Goal: Complete application form: Complete application form

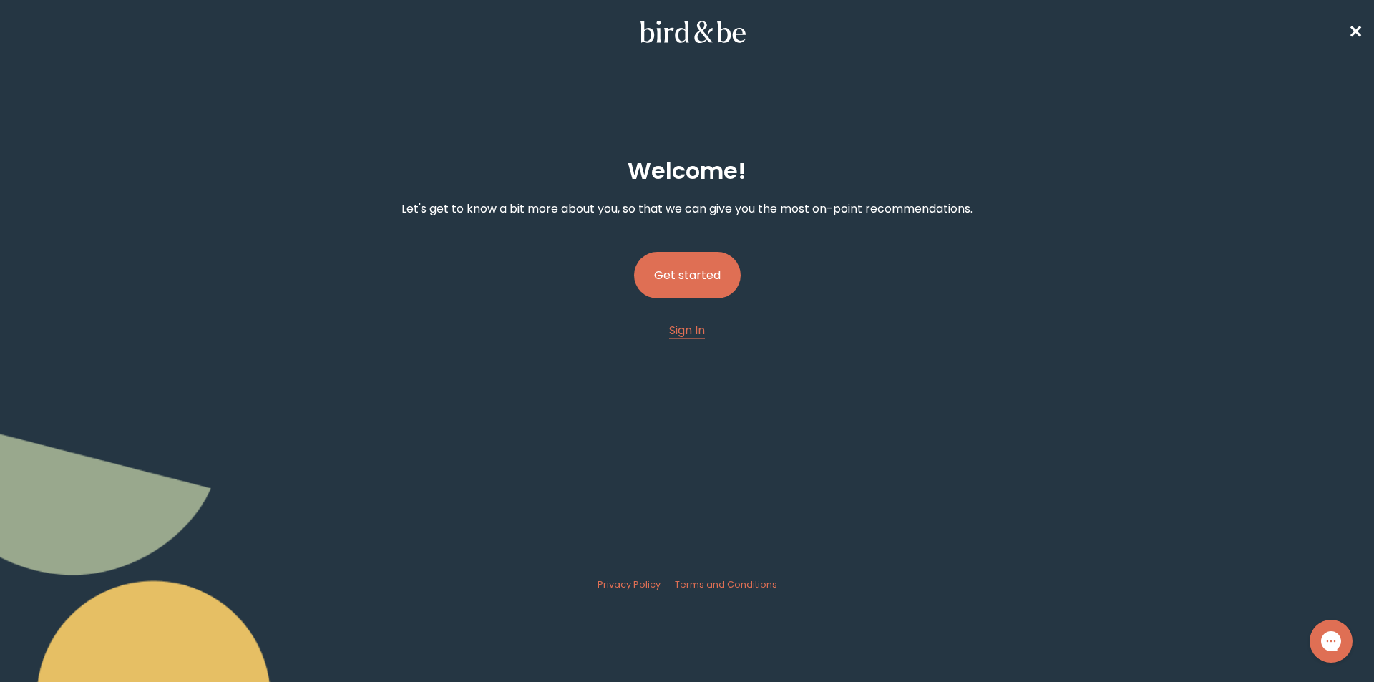
click at [703, 266] on button "Get started" at bounding box center [687, 275] width 107 height 47
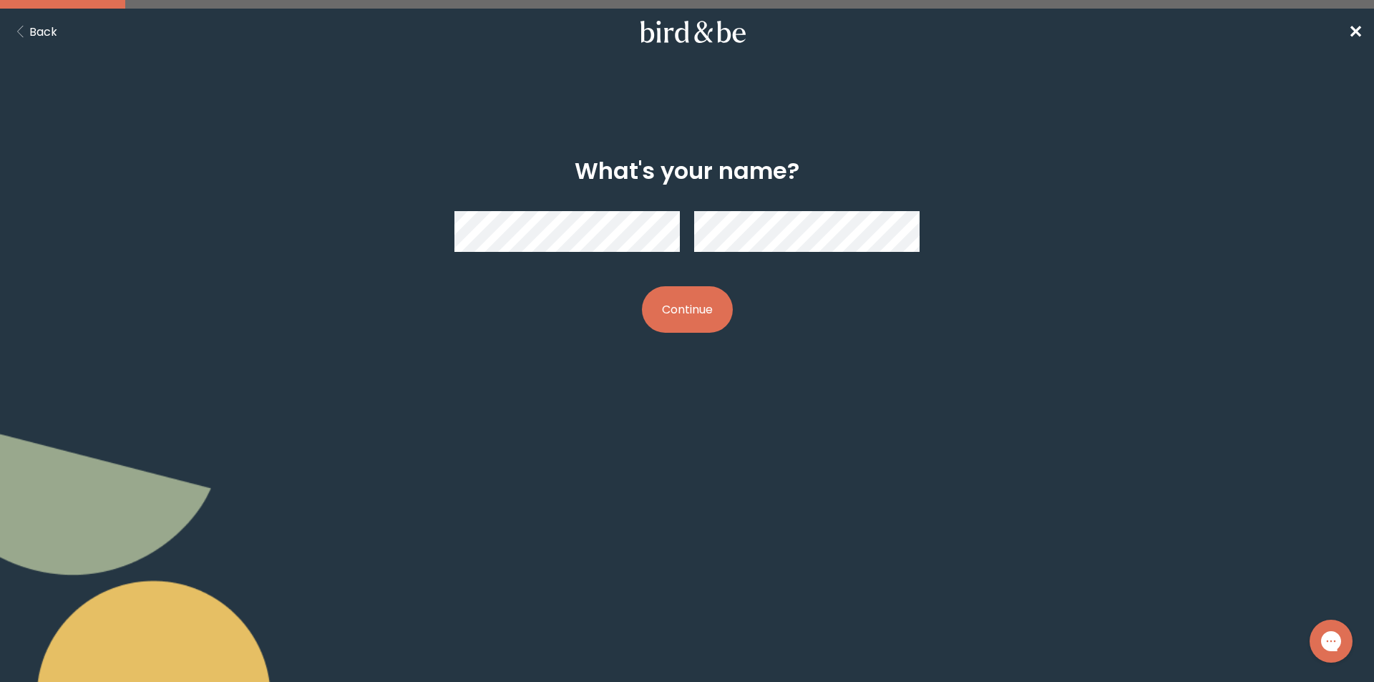
click at [703, 301] on button "Continue" at bounding box center [687, 309] width 91 height 47
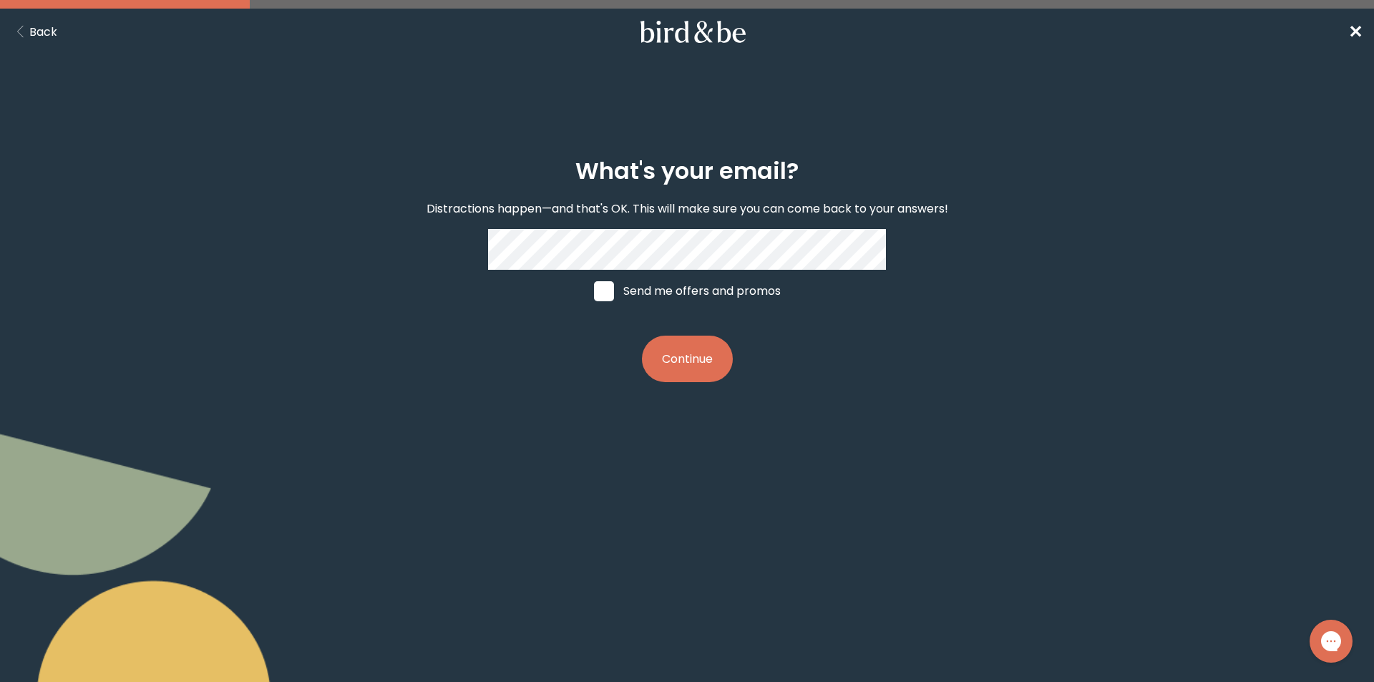
click at [674, 349] on button "Continue" at bounding box center [687, 359] width 91 height 47
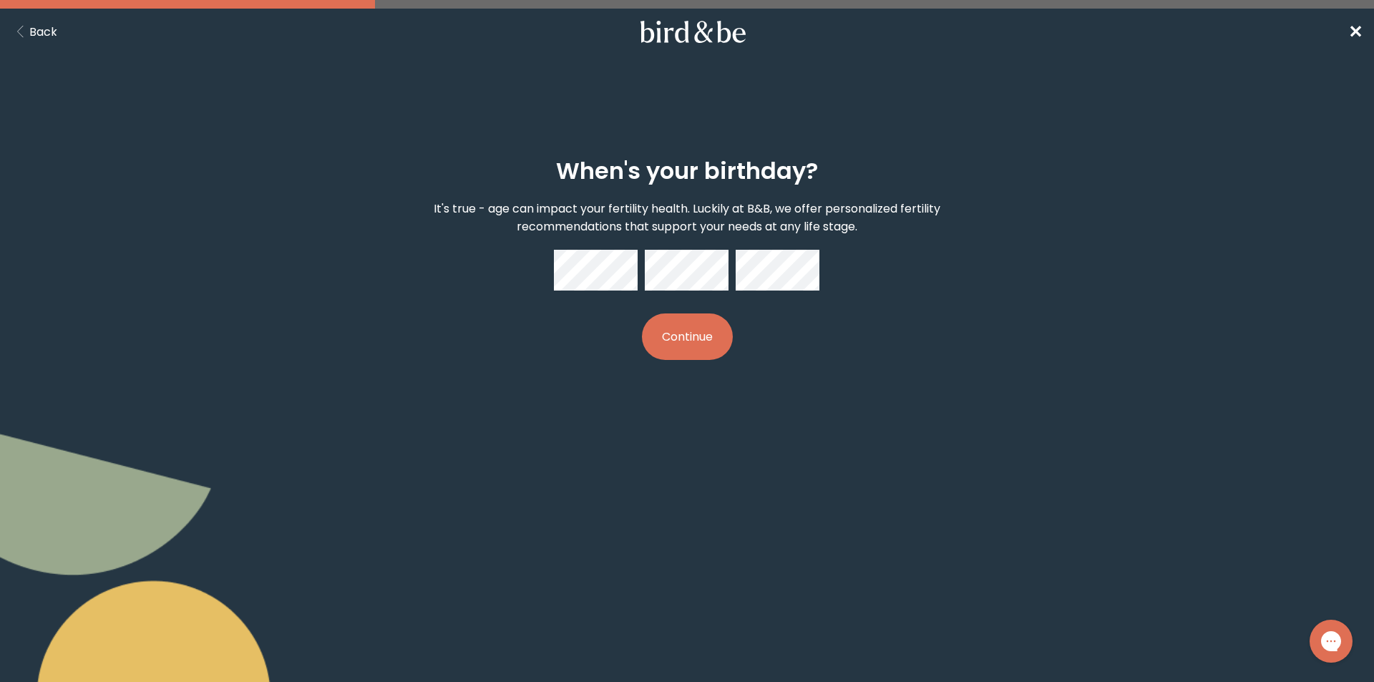
click at [714, 334] on button "Continue" at bounding box center [687, 337] width 91 height 47
click at [674, 337] on button "Continue" at bounding box center [687, 337] width 91 height 47
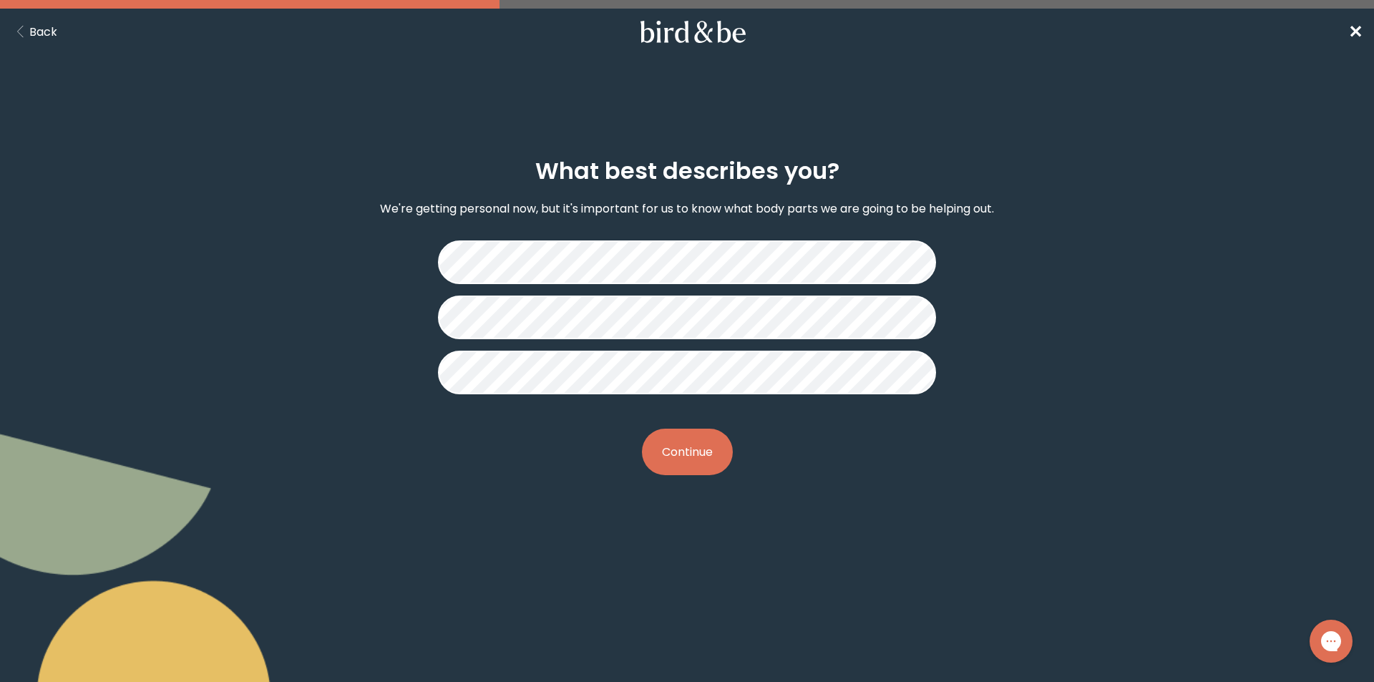
click at [693, 450] on button "Continue" at bounding box center [687, 452] width 91 height 47
click at [689, 442] on button "Continue" at bounding box center [687, 452] width 91 height 47
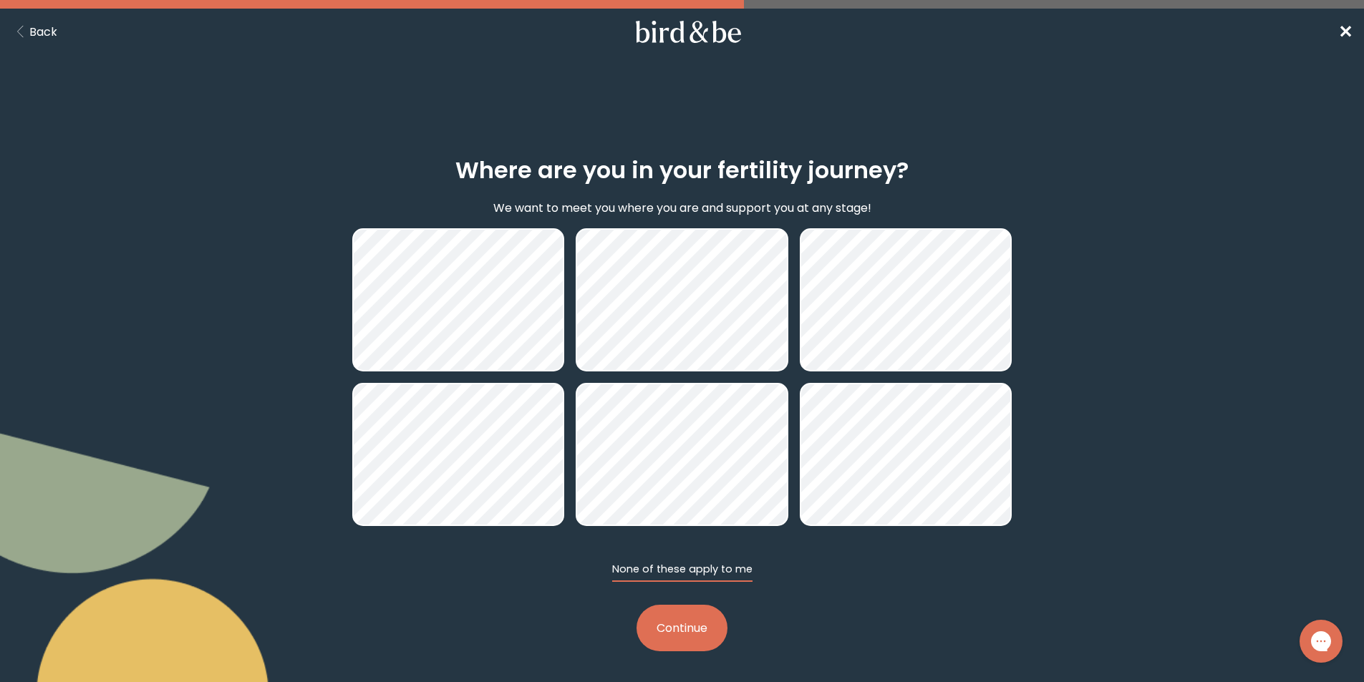
click at [683, 569] on button "None of these apply to me" at bounding box center [682, 572] width 140 height 20
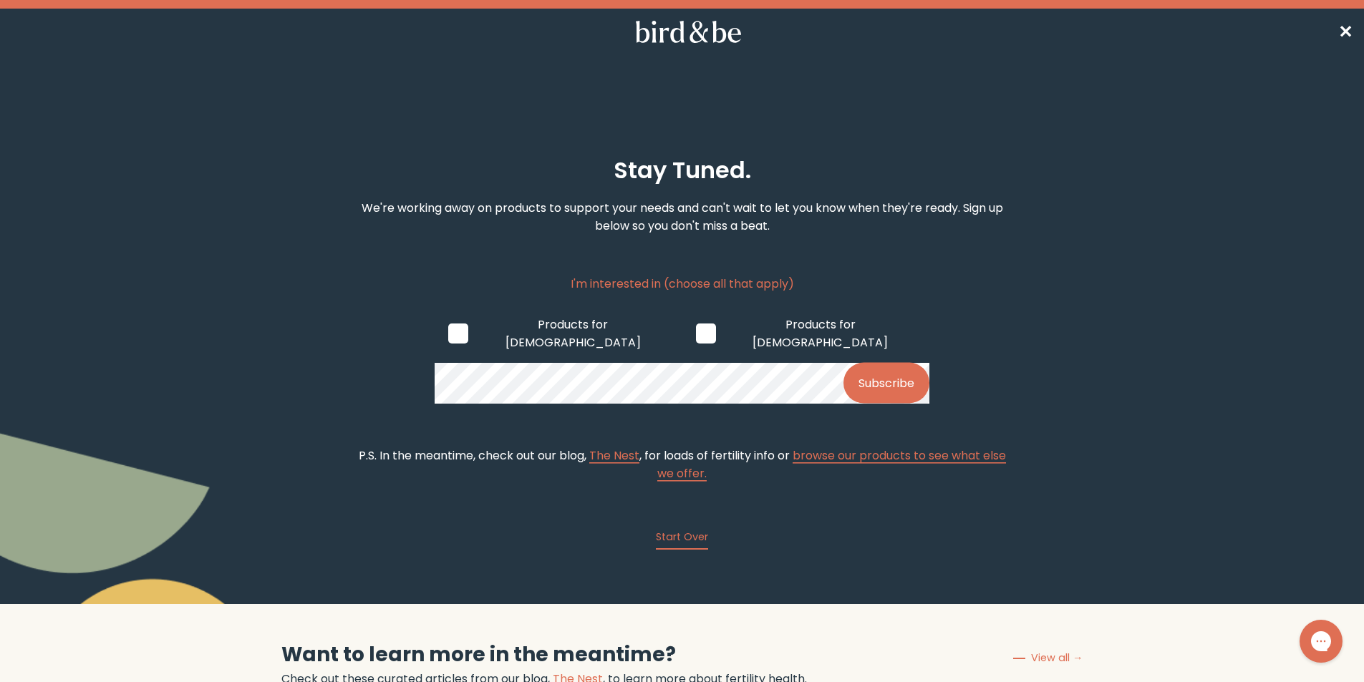
click at [696, 324] on span at bounding box center [706, 334] width 20 height 20
click at [695, 333] on input "Products for Females" at bounding box center [695, 333] width 1 height 1
checkbox input "true"
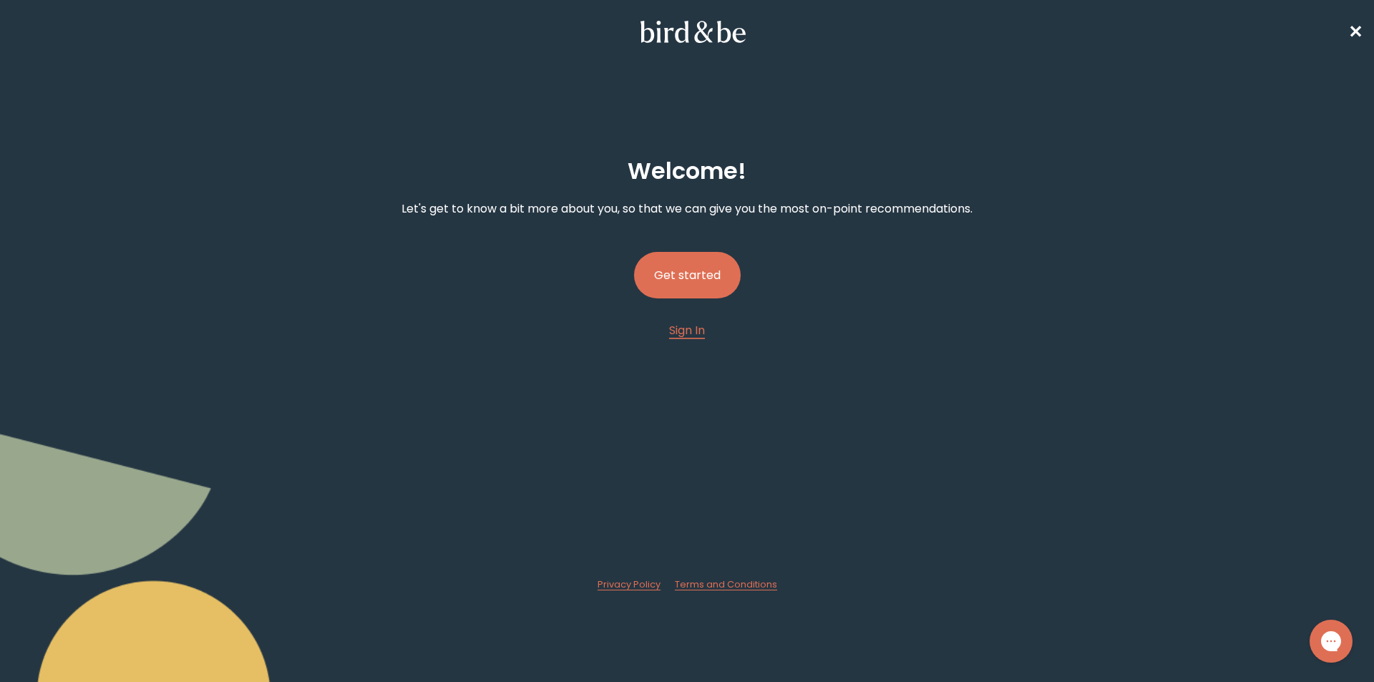
click at [700, 276] on button "Get started" at bounding box center [687, 275] width 107 height 47
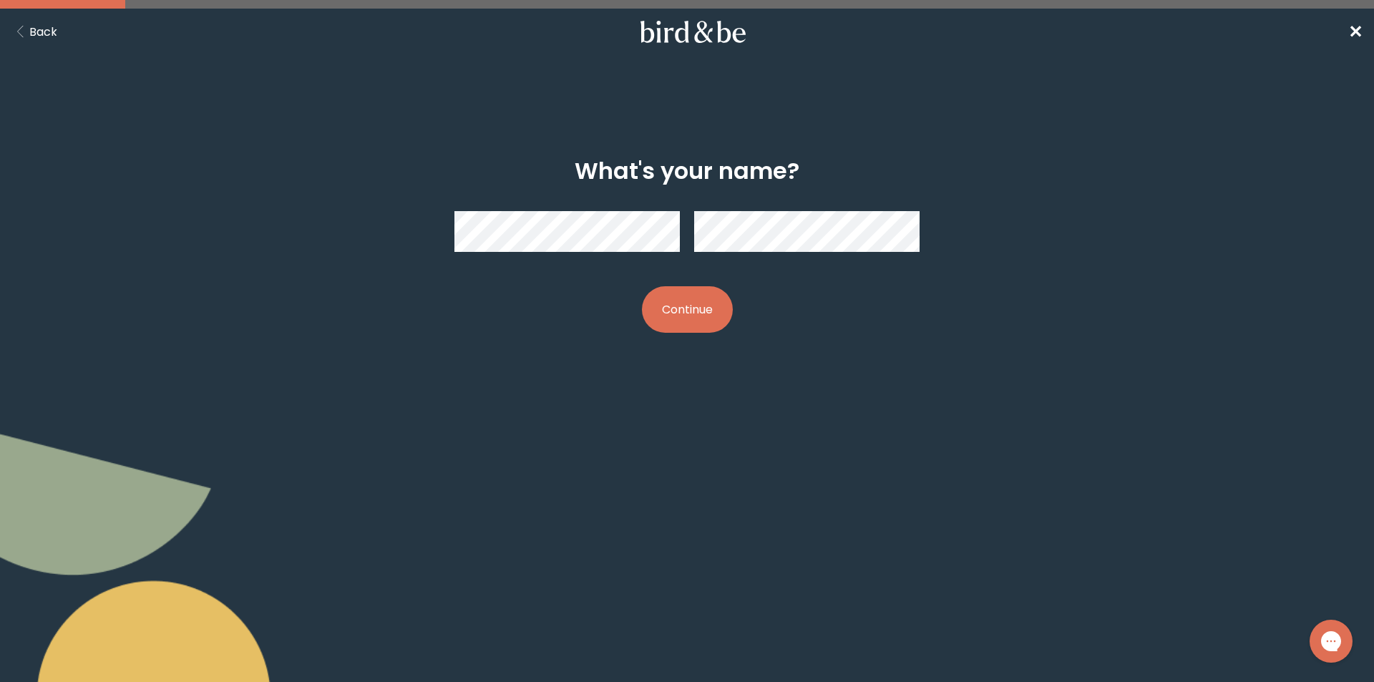
click at [671, 307] on button "Continue" at bounding box center [687, 309] width 91 height 47
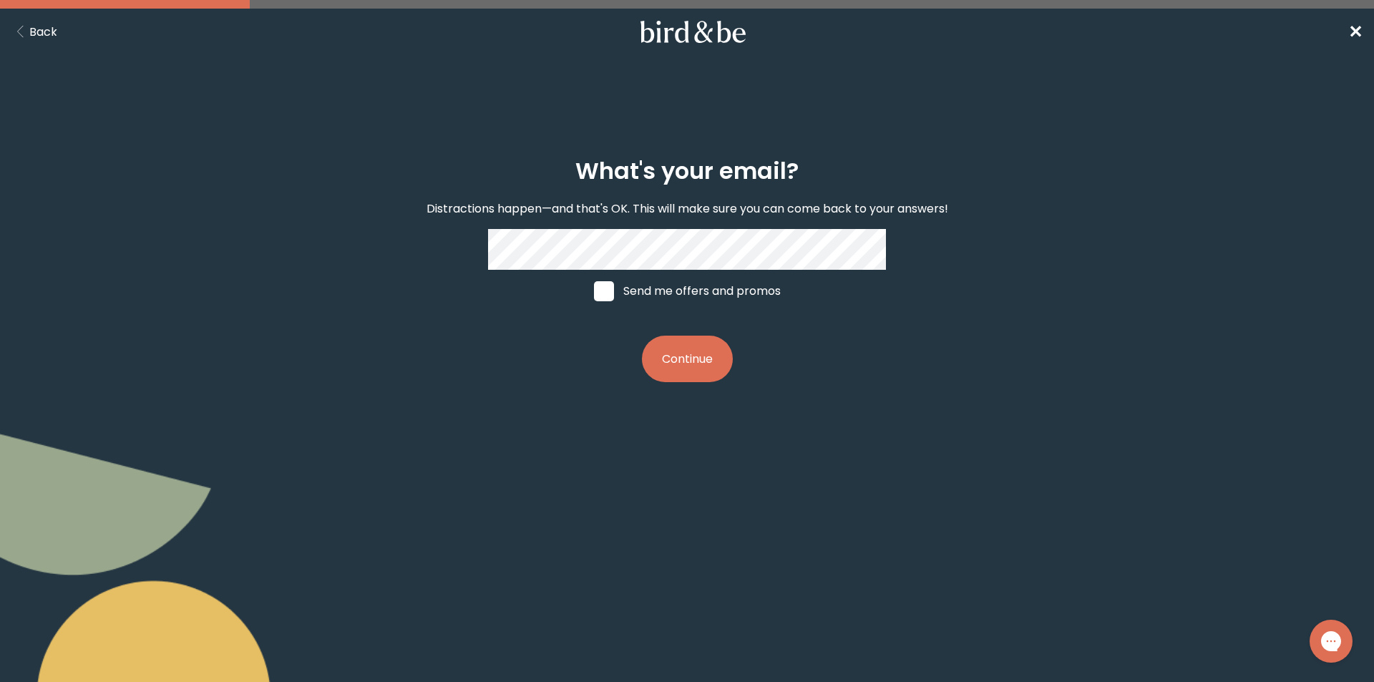
click at [672, 363] on button "Continue" at bounding box center [687, 359] width 91 height 47
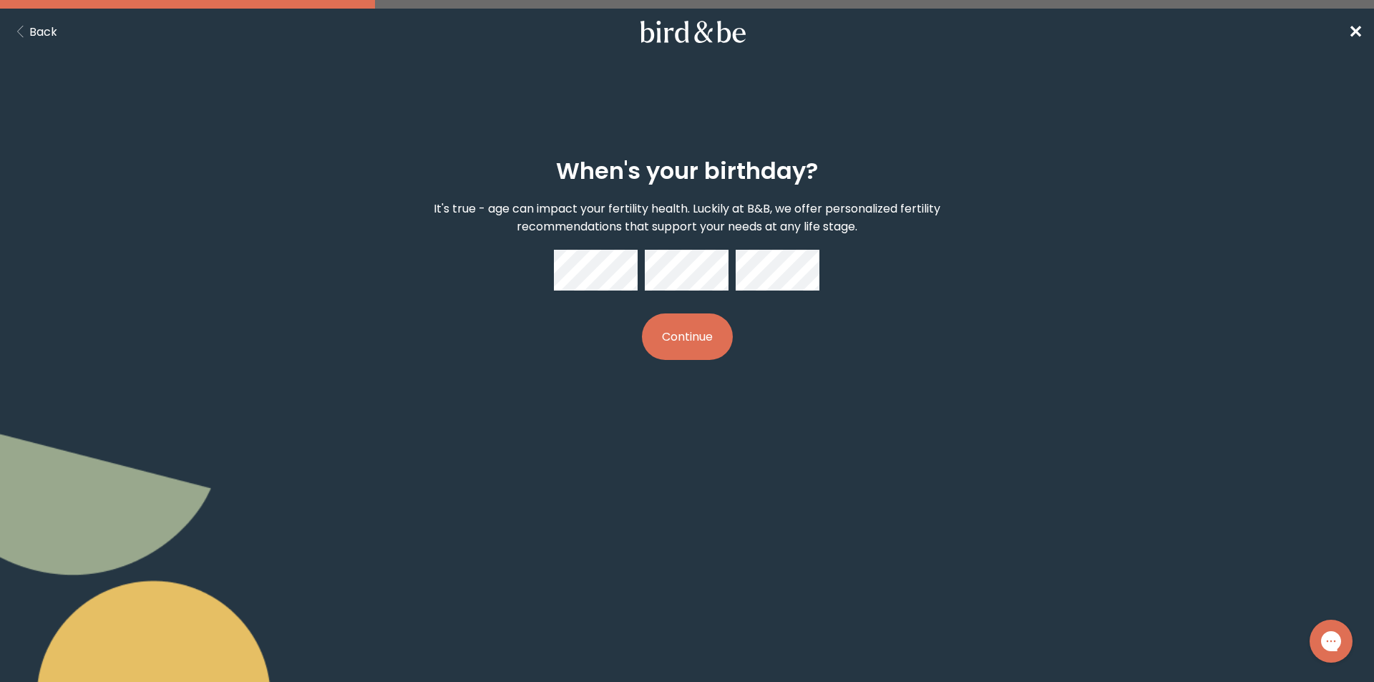
click at [684, 335] on button "Continue" at bounding box center [687, 337] width 91 height 47
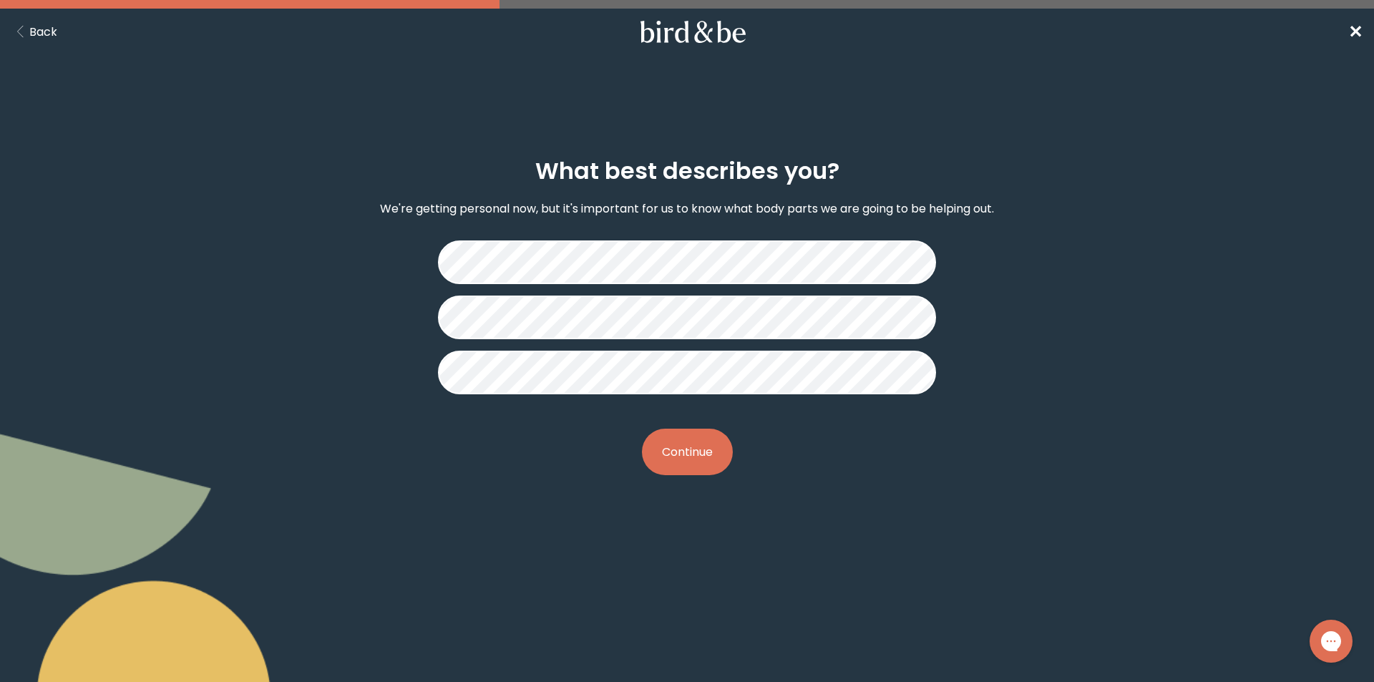
click at [683, 436] on button "Continue" at bounding box center [687, 452] width 91 height 47
click at [679, 462] on button "Continue" at bounding box center [687, 452] width 91 height 47
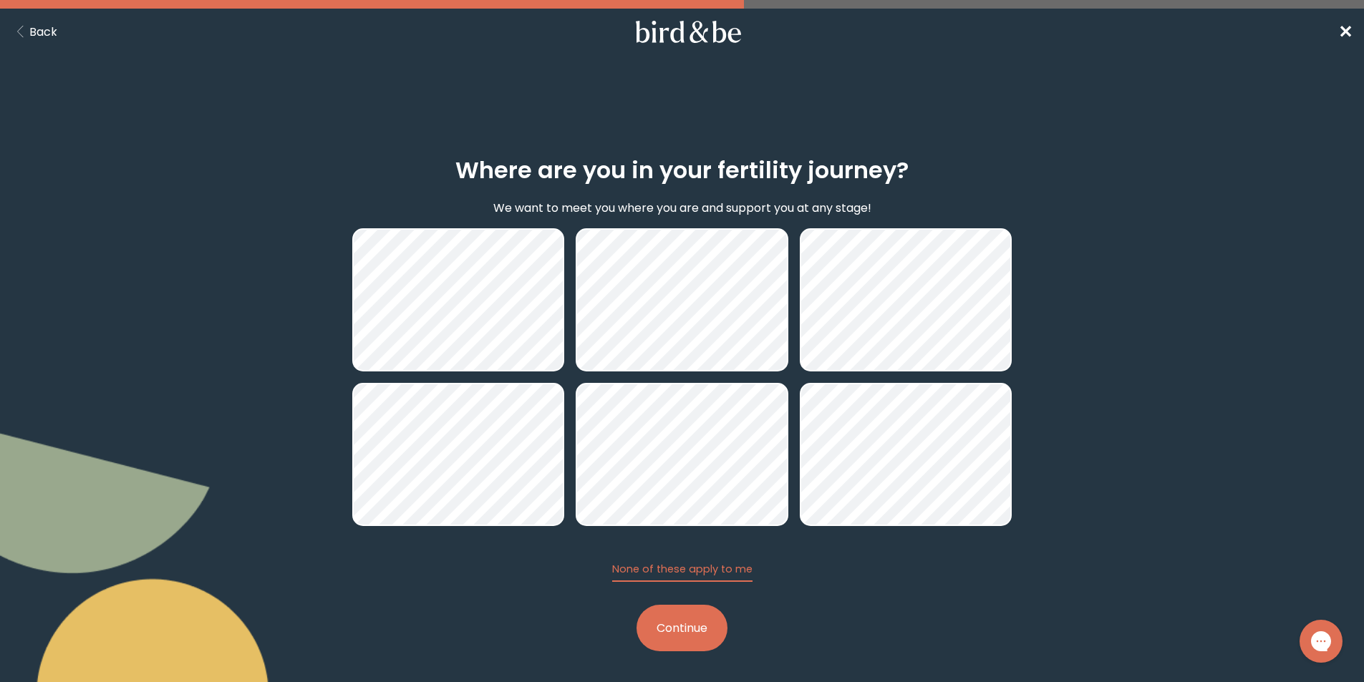
click at [666, 639] on button "Continue" at bounding box center [681, 628] width 91 height 47
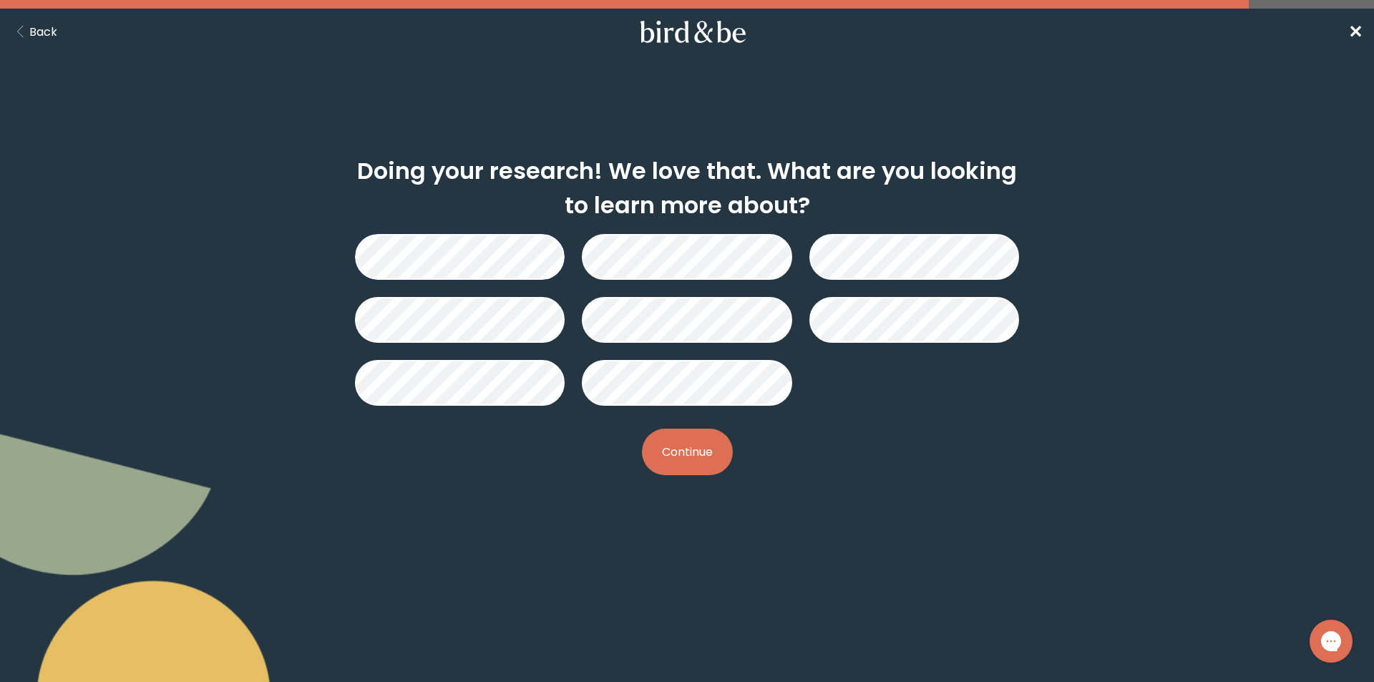
click at [666, 440] on button "Continue" at bounding box center [687, 452] width 91 height 47
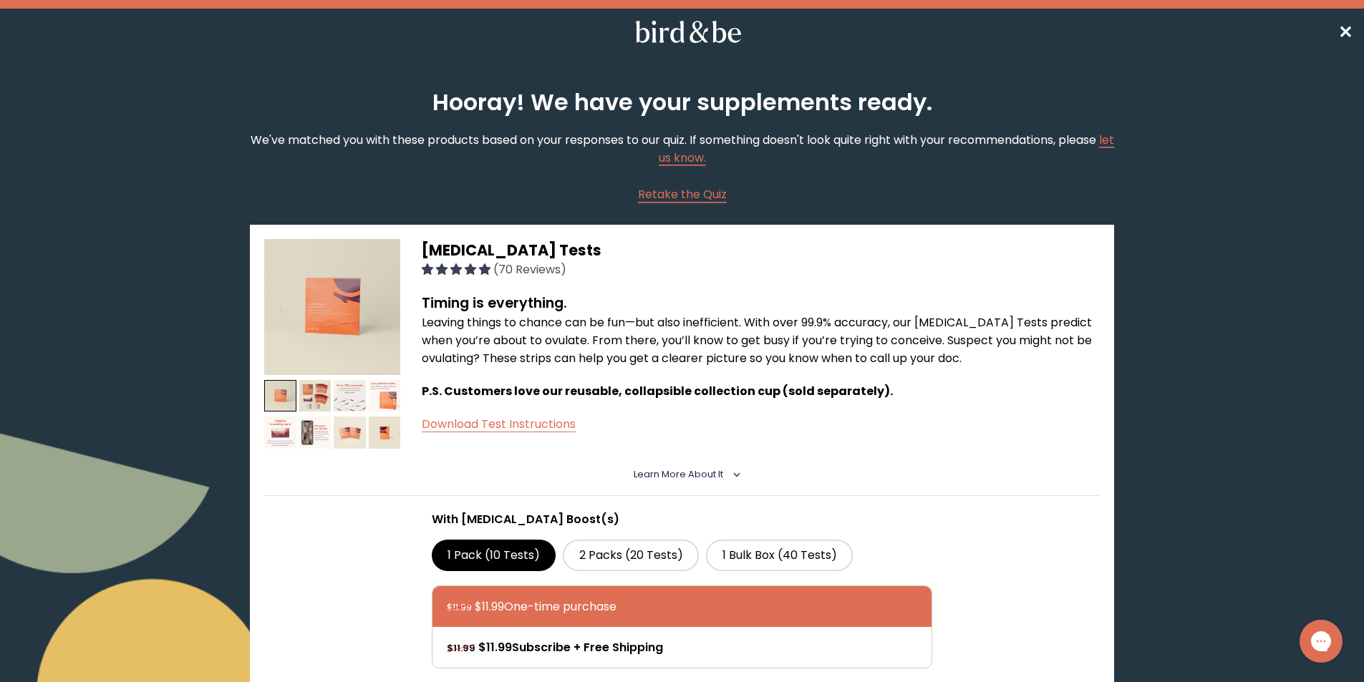
click at [1341, 26] on span "✕" at bounding box center [1345, 32] width 14 height 24
